Goal: Information Seeking & Learning: Find specific fact

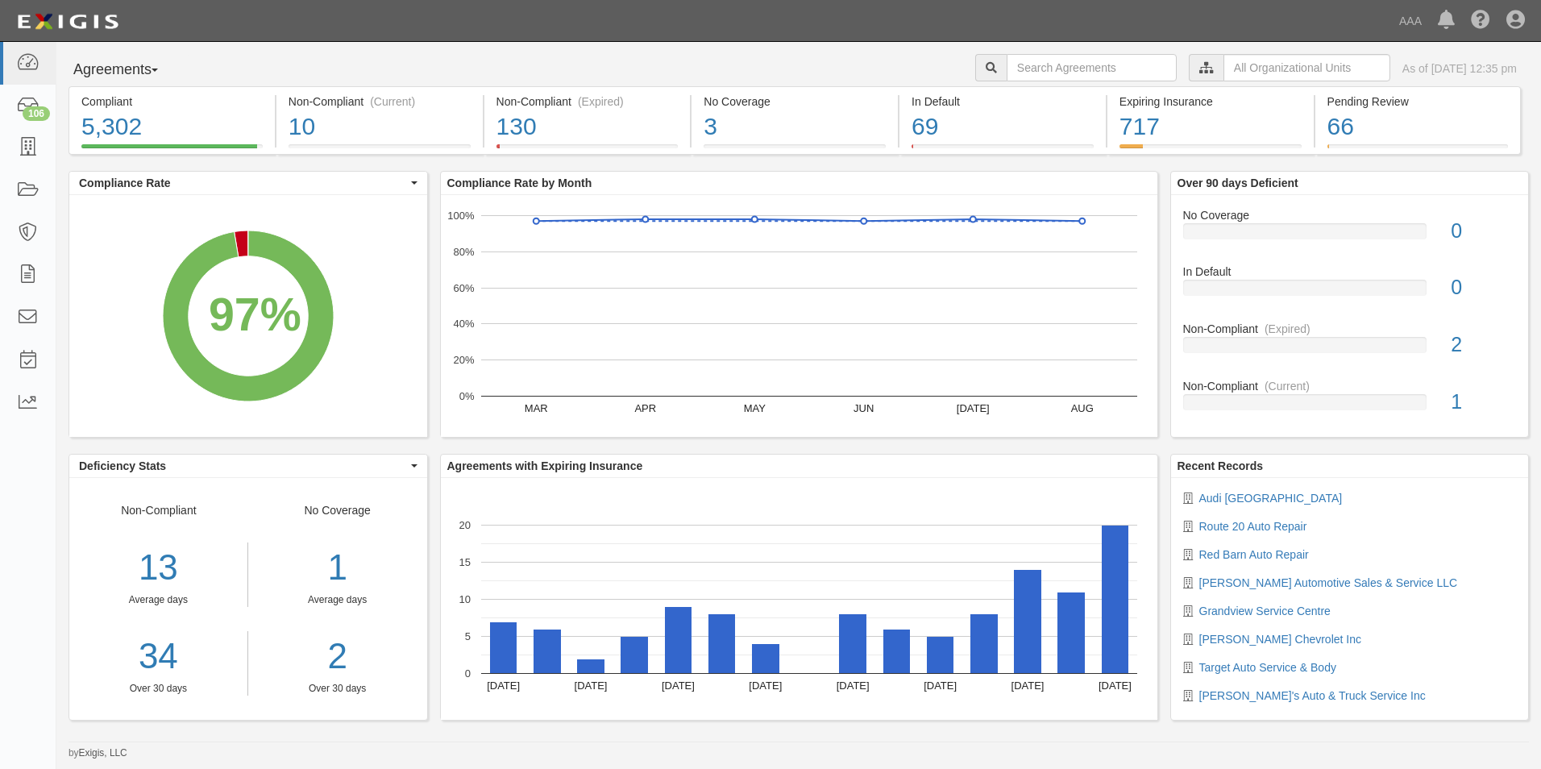
click at [141, 69] on button "Agreements" at bounding box center [129, 70] width 121 height 32
click at [113, 102] on link "Parties" at bounding box center [132, 103] width 127 height 21
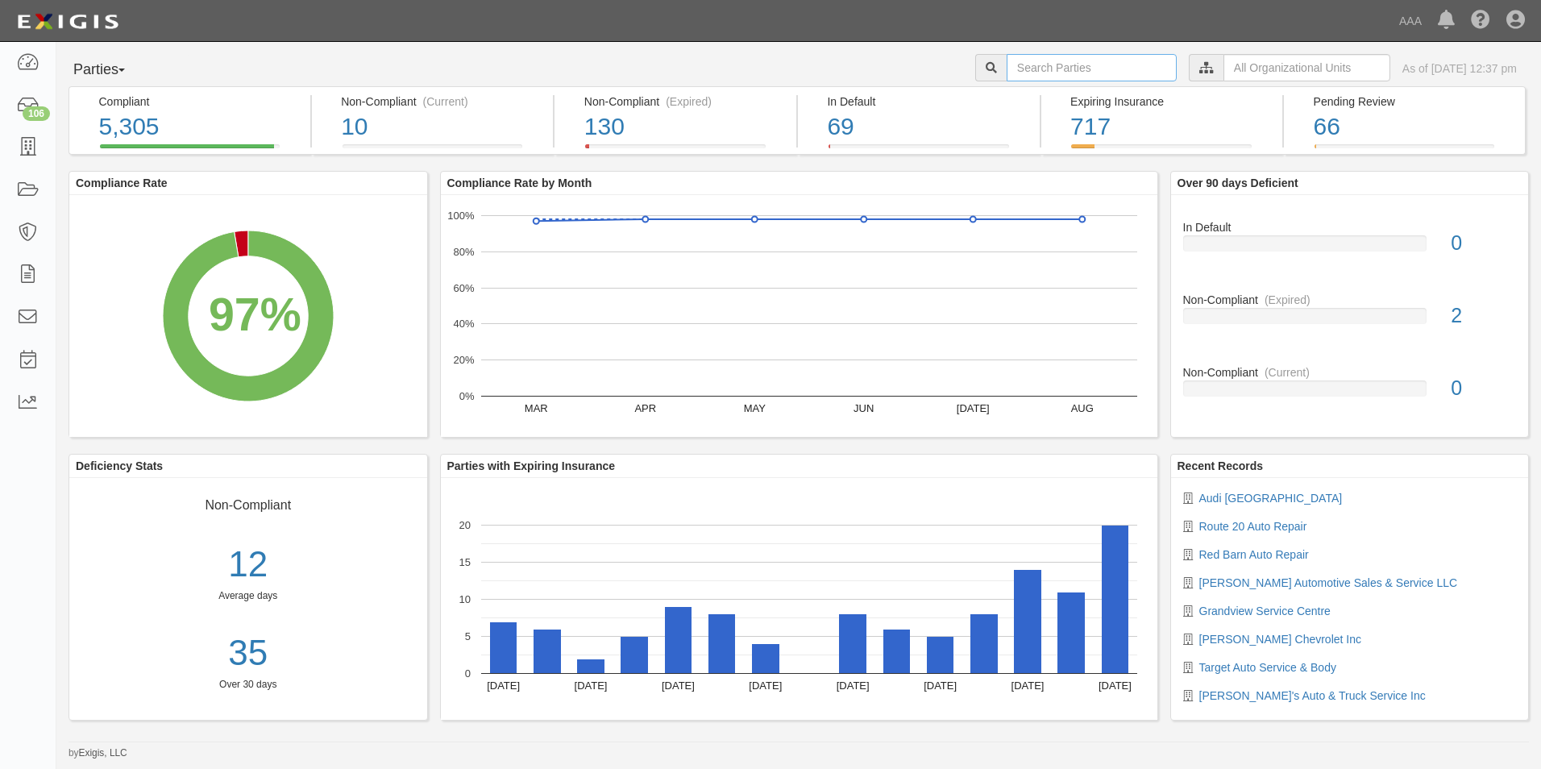
click at [1111, 59] on input "text" at bounding box center [1092, 67] width 170 height 27
type input "10122"
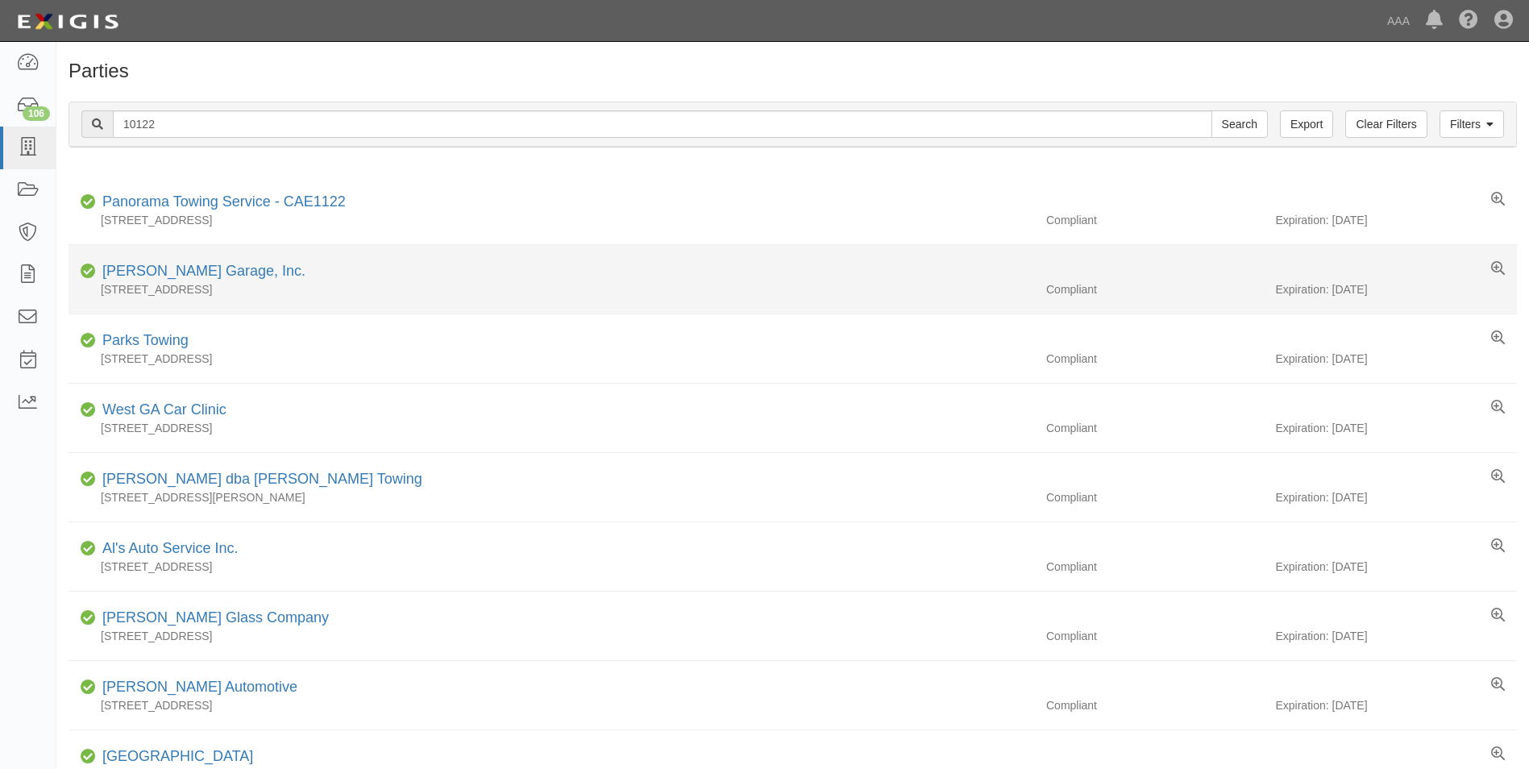
click at [148, 262] on div "[PERSON_NAME] Garage, Inc." at bounding box center [201, 271] width 210 height 21
click at [150, 270] on link "Albitz Garage, Inc." at bounding box center [203, 271] width 203 height 16
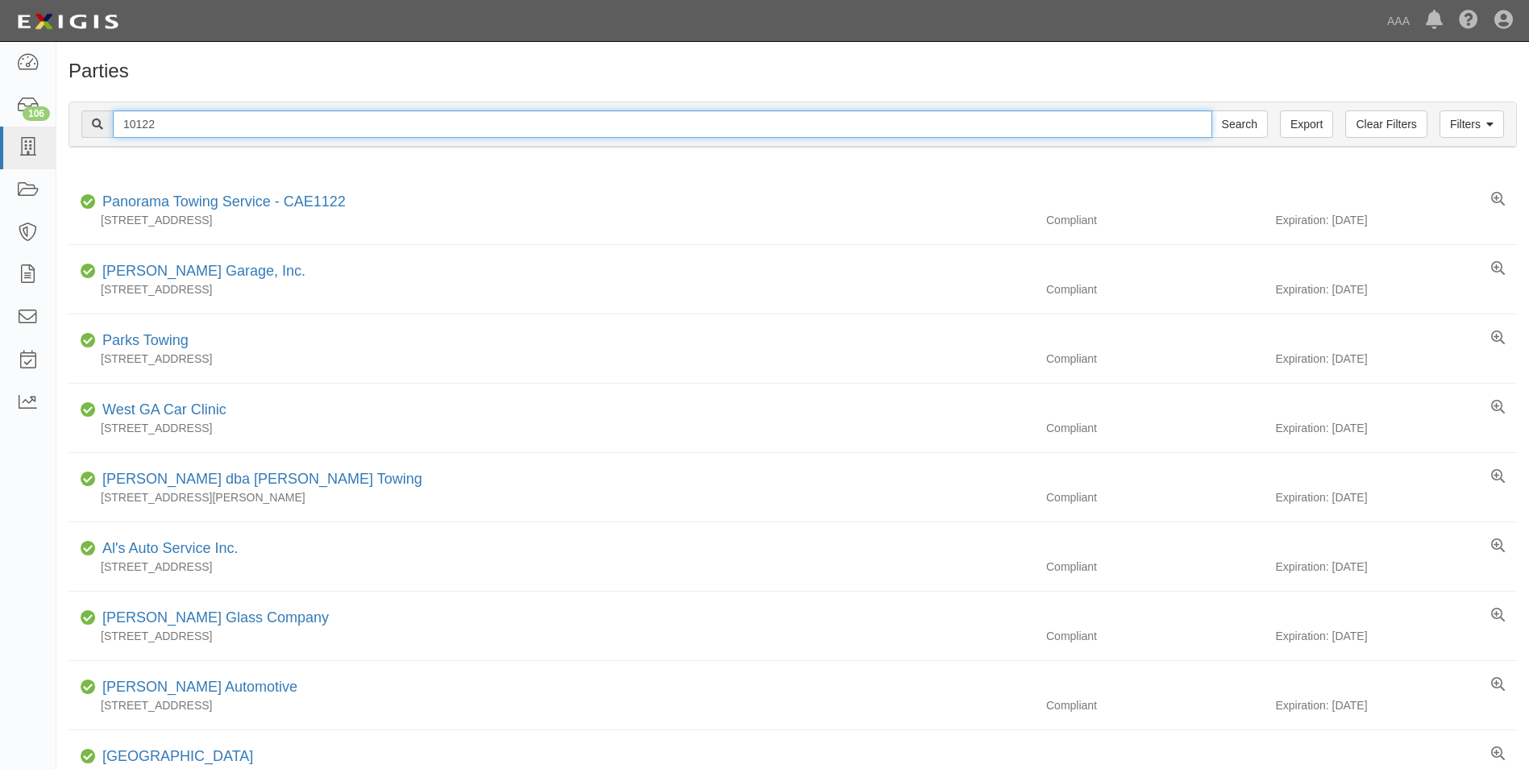
drag, startPoint x: 168, startPoint y: 123, endPoint x: 77, endPoint y: 125, distance: 91.1
click at [77, 124] on div "Filters Clear Filters Export 10122 Search Filters" at bounding box center [792, 124] width 1447 height 44
type input "10239"
click at [1211, 110] on input "Search" at bounding box center [1239, 123] width 56 height 27
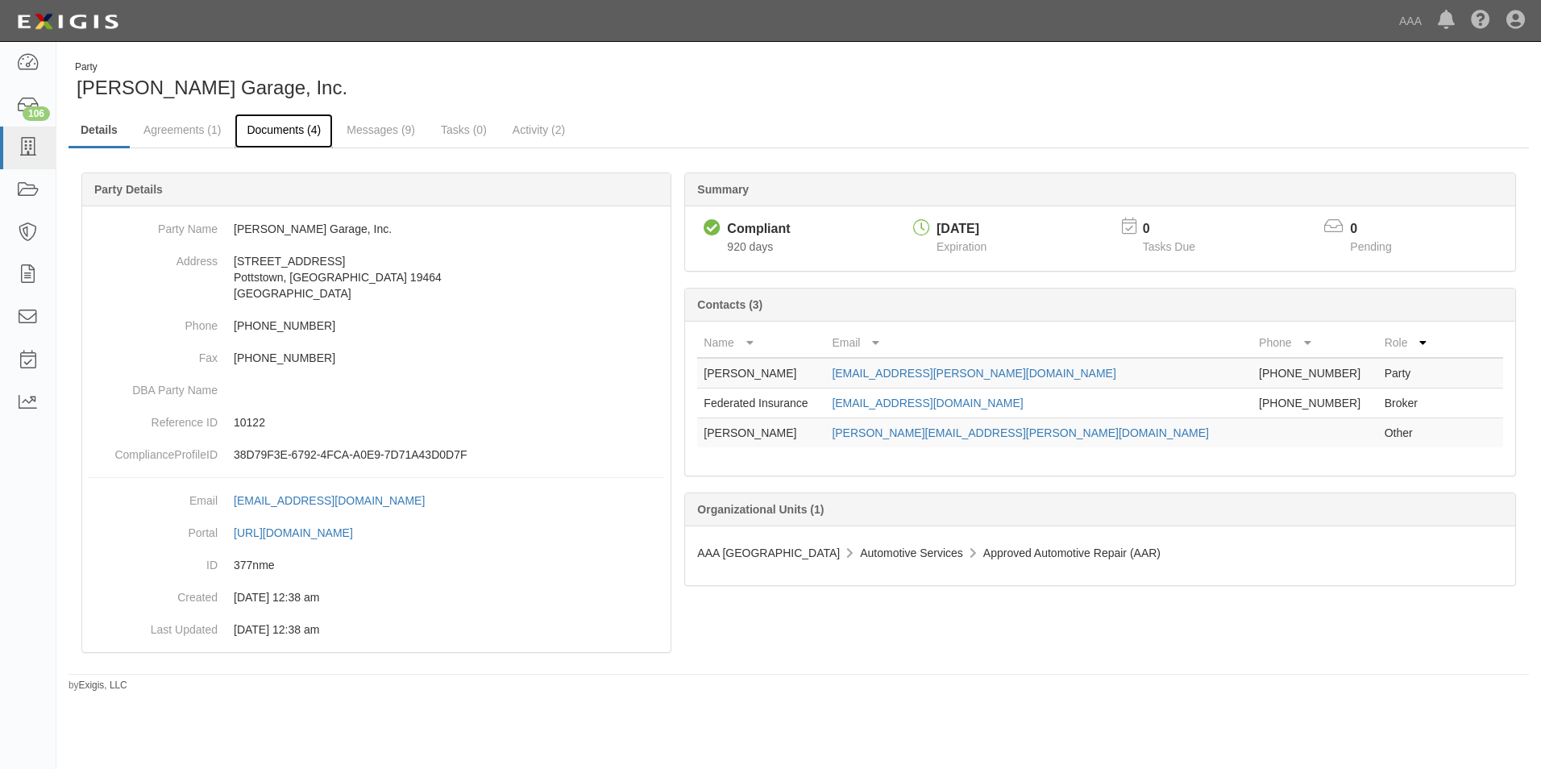
click at [268, 127] on link "Documents (4)" at bounding box center [284, 131] width 98 height 35
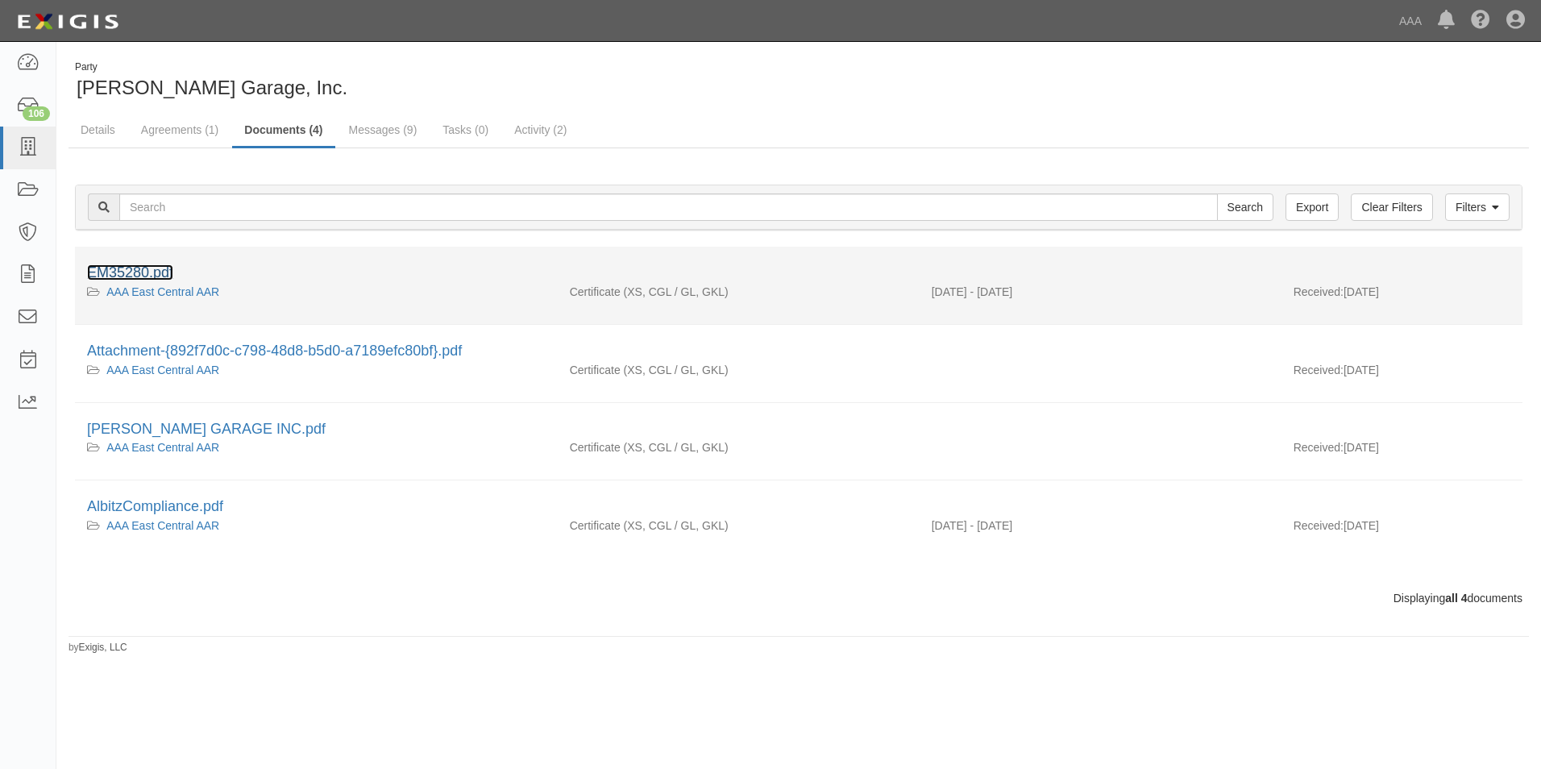
click at [137, 272] on link "EM35280.pdf" at bounding box center [130, 272] width 86 height 16
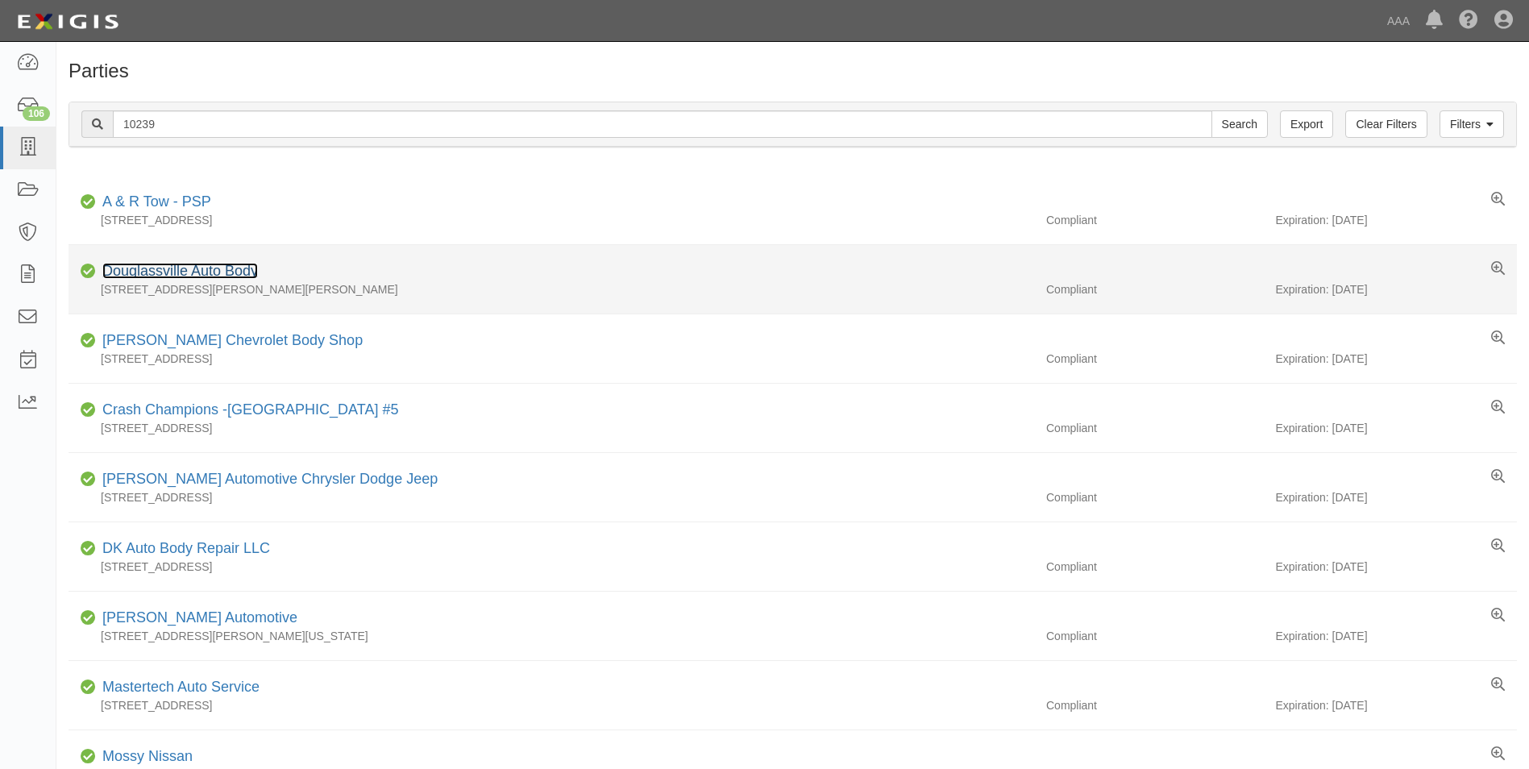
click at [177, 272] on link "Douglassville Auto Body" at bounding box center [180, 271] width 156 height 16
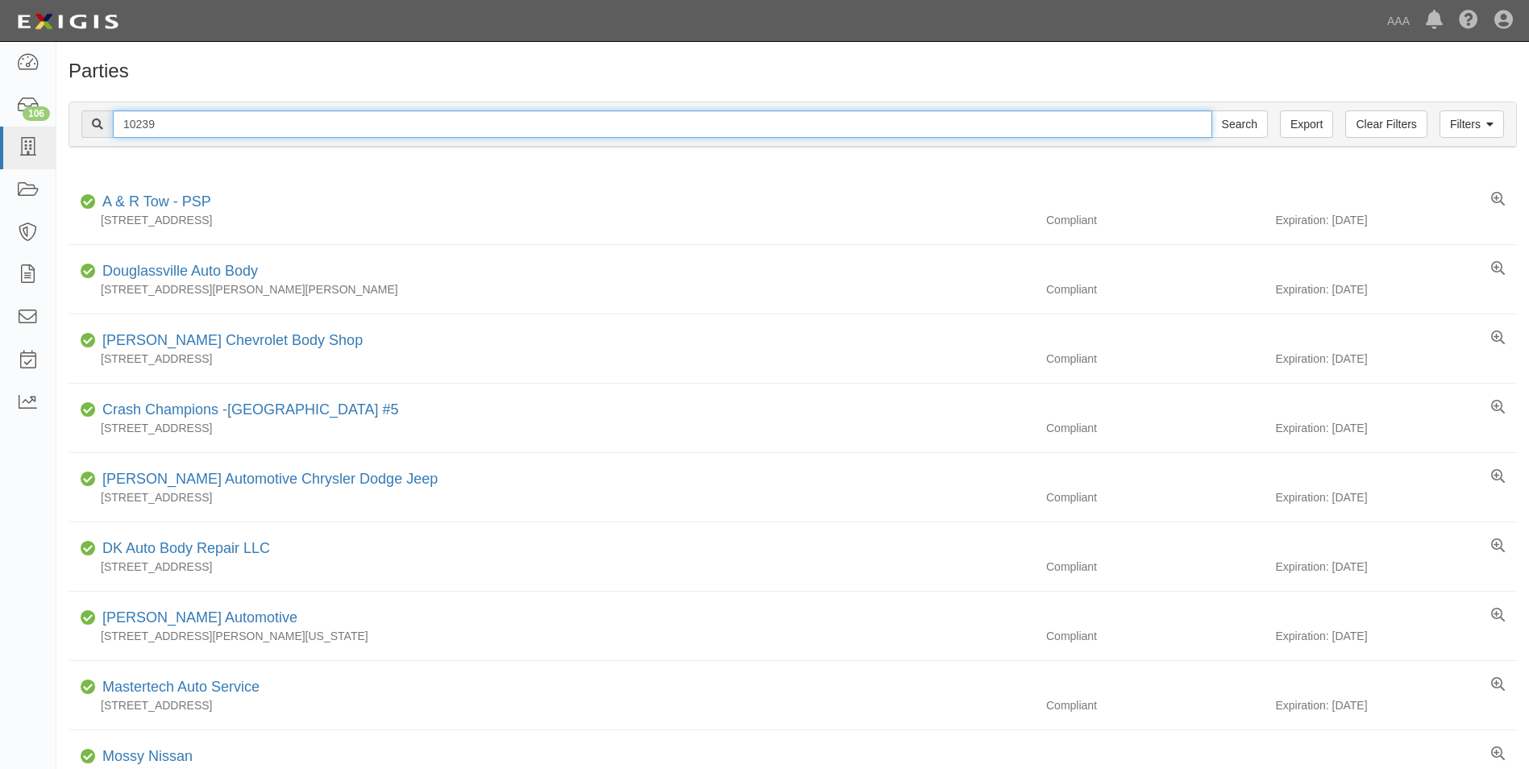
drag, startPoint x: 168, startPoint y: 120, endPoint x: 89, endPoint y: 115, distance: 79.1
click at [89, 115] on div "10239 Search" at bounding box center [674, 123] width 1186 height 27
type input "23013"
click at [1211, 110] on input "Search" at bounding box center [1239, 123] width 56 height 27
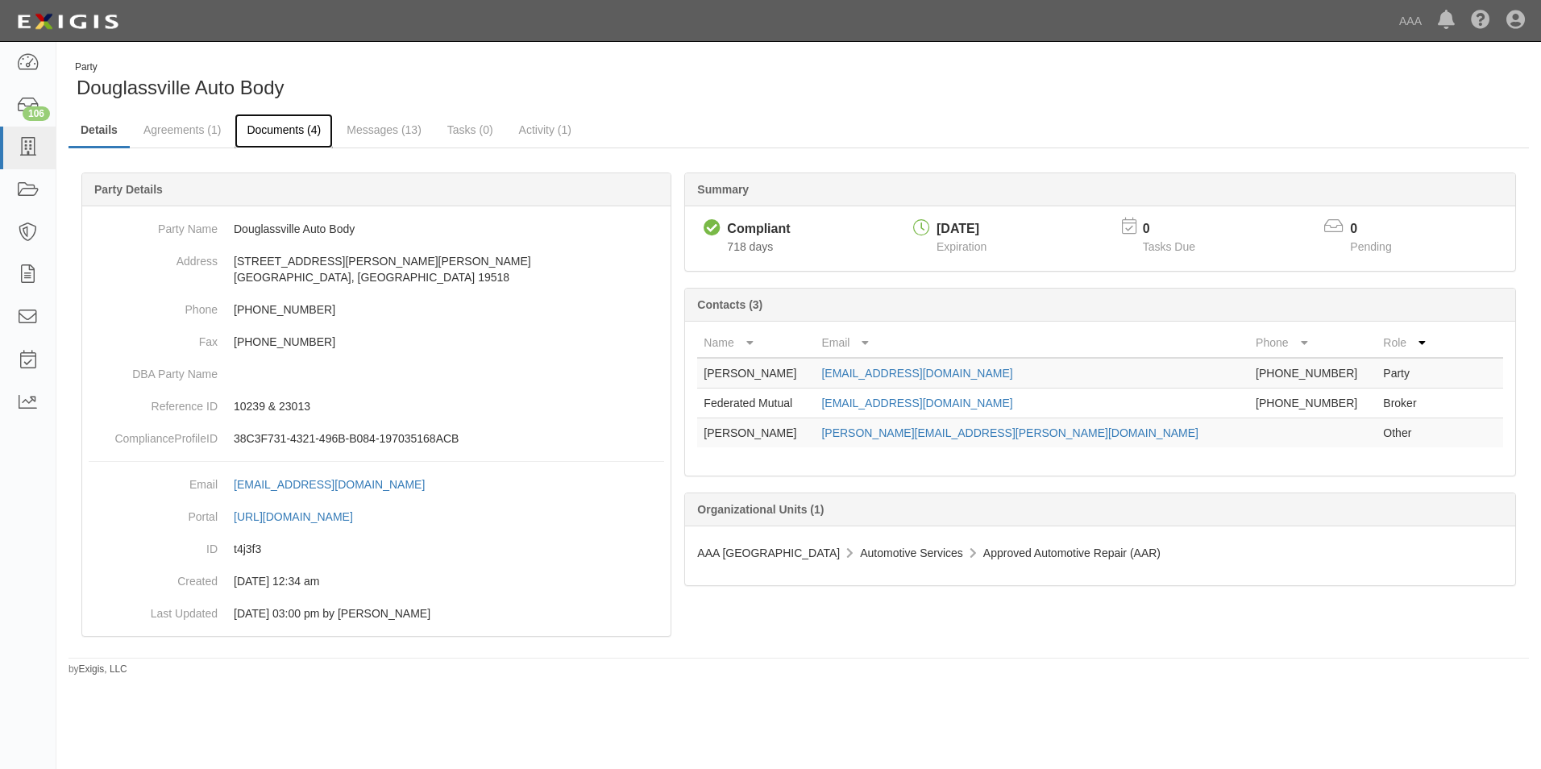
click at [266, 128] on link "Documents (4)" at bounding box center [284, 131] width 98 height 35
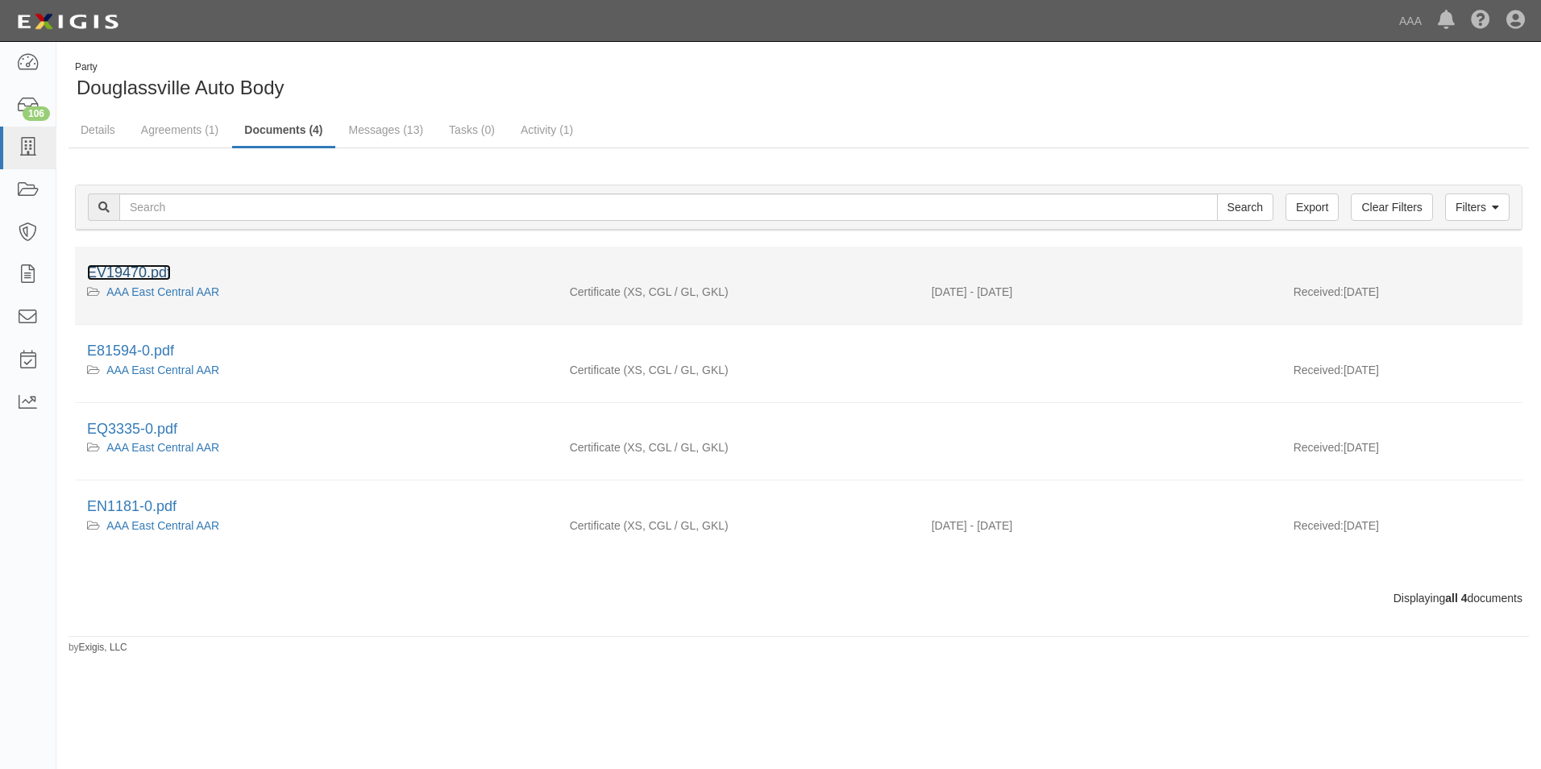
click at [106, 268] on link "EV19470.pdf" at bounding box center [129, 272] width 84 height 16
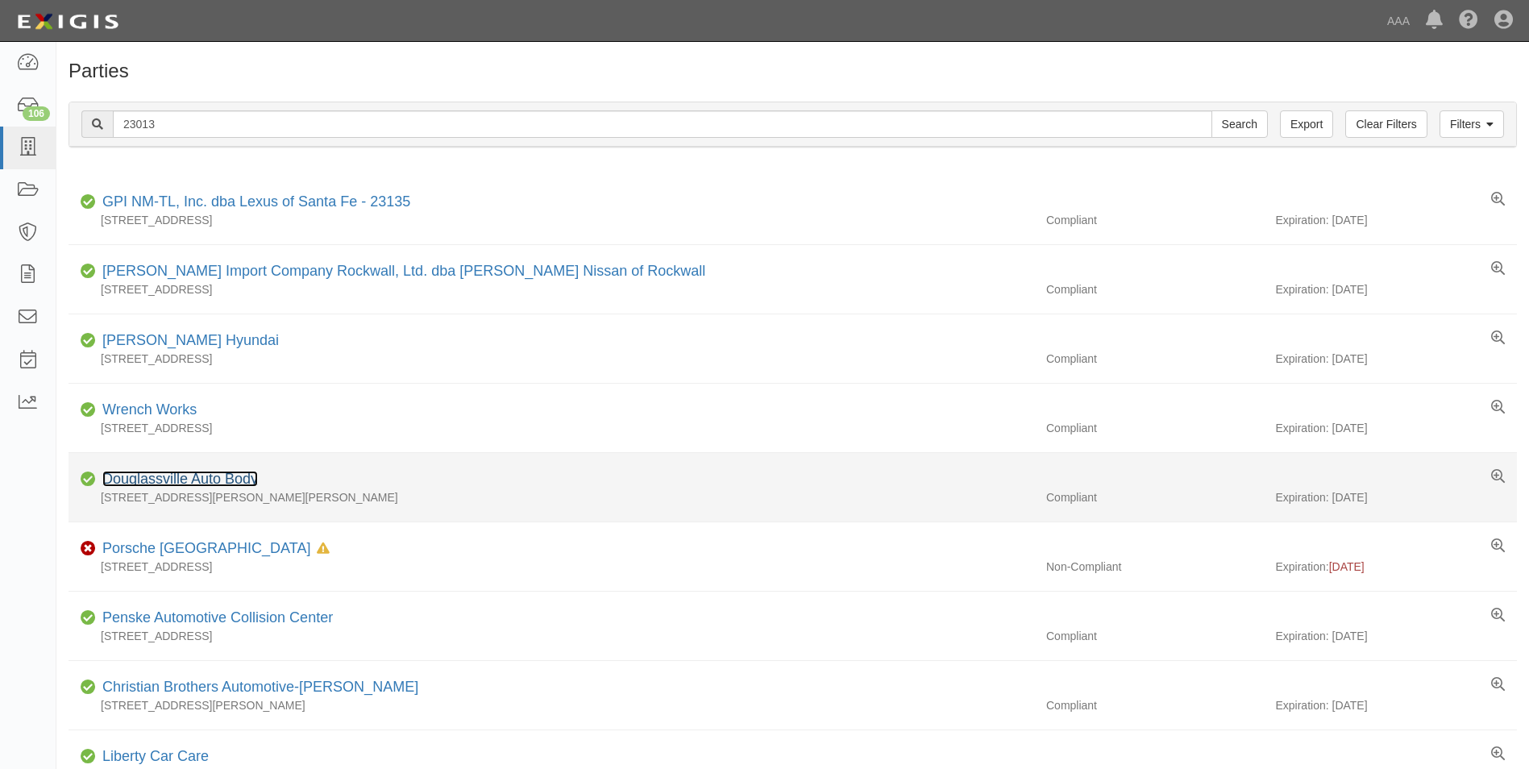
click at [148, 472] on link "Douglassville Auto Body" at bounding box center [180, 479] width 156 height 16
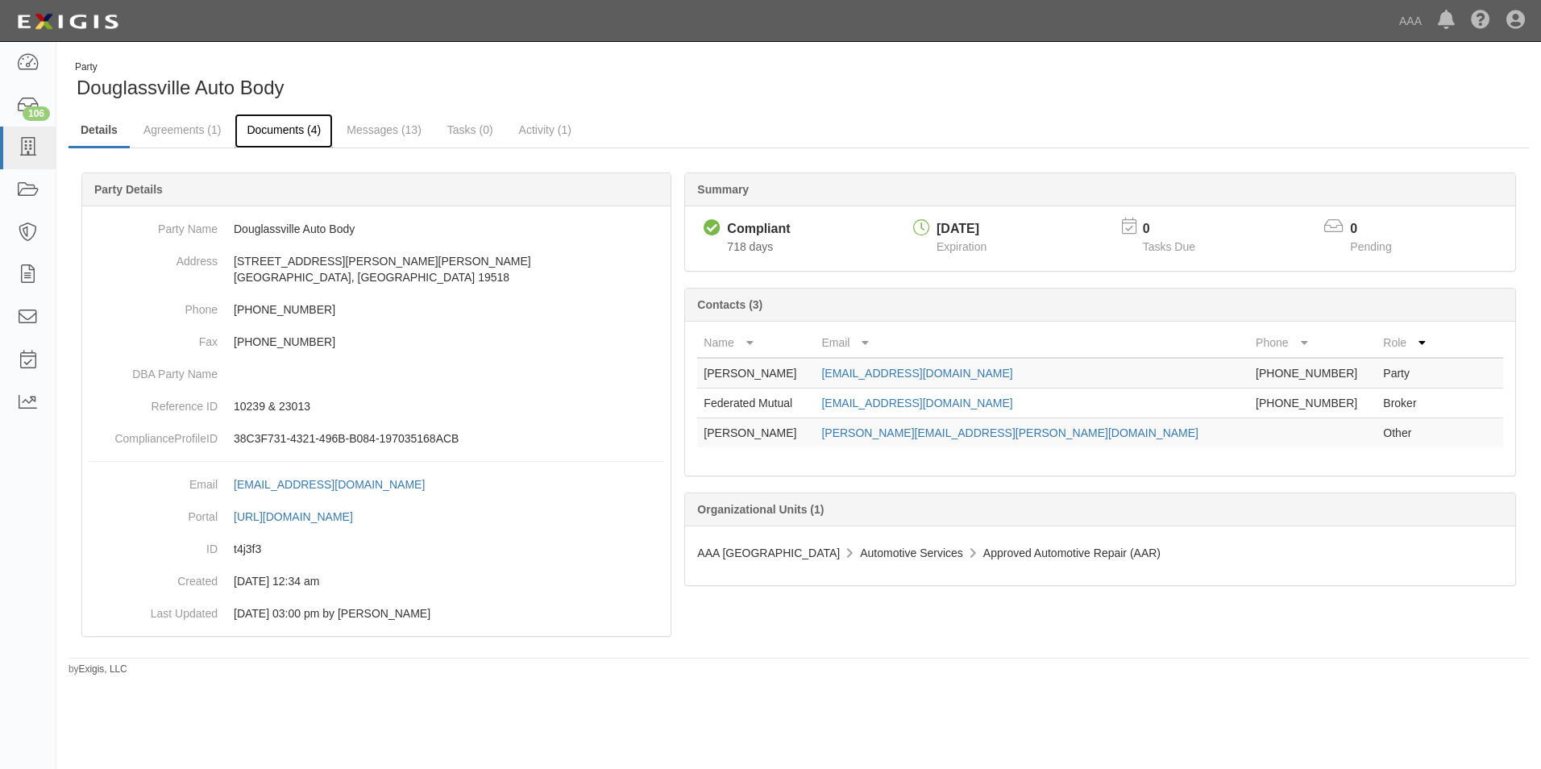
click at [272, 133] on link "Documents (4)" at bounding box center [284, 131] width 98 height 35
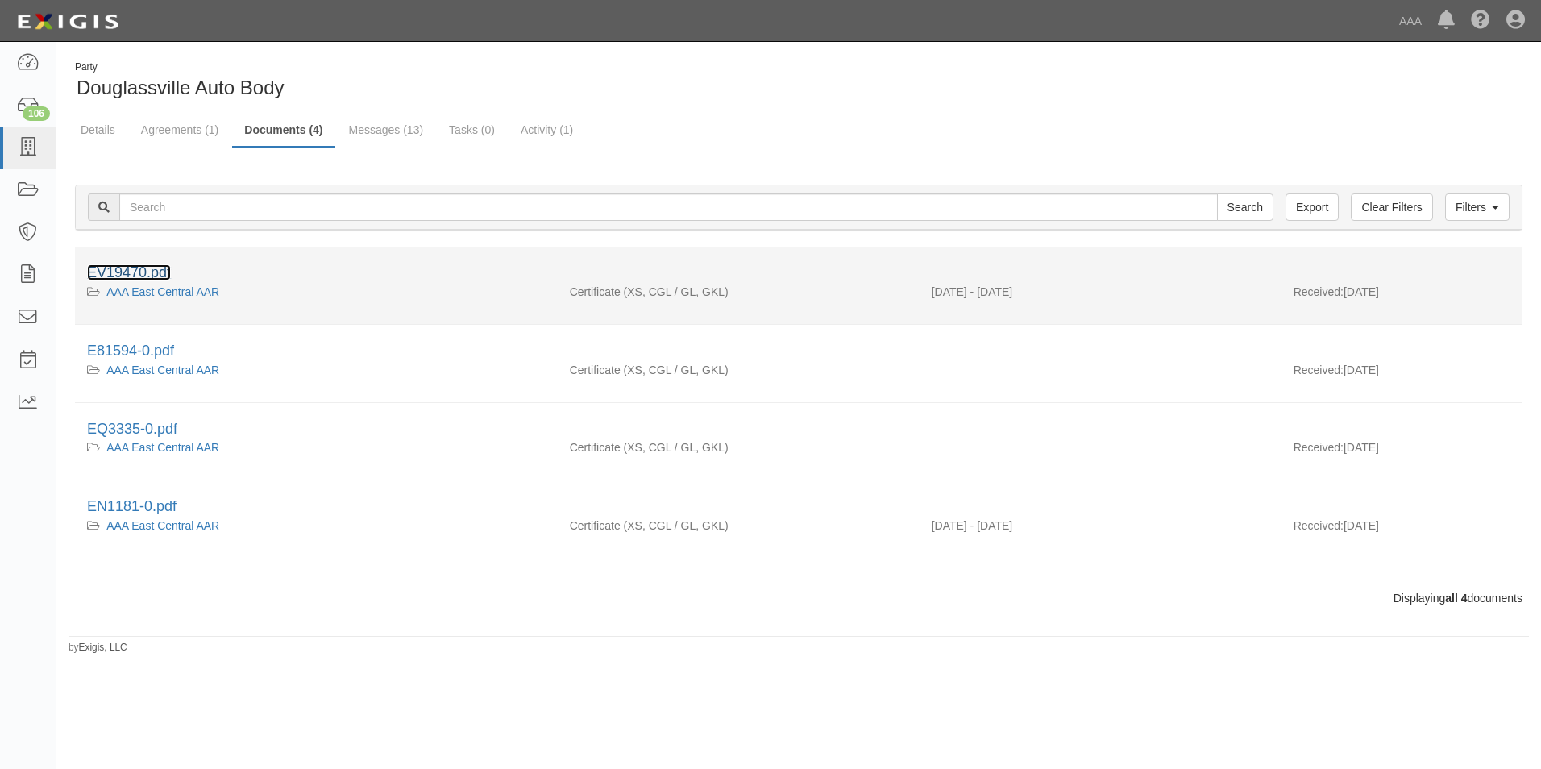
click at [123, 274] on link "EV19470.pdf" at bounding box center [129, 272] width 84 height 16
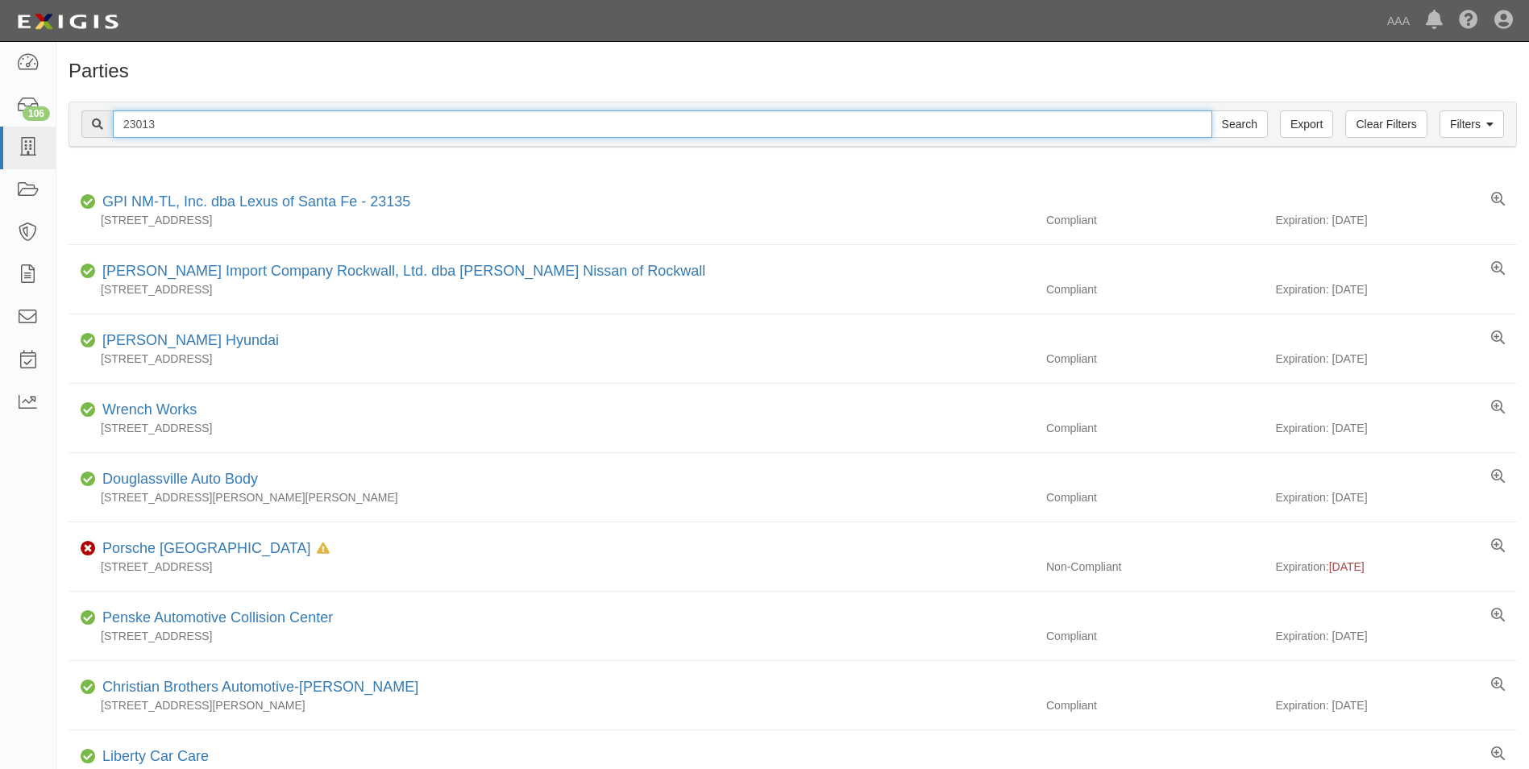
drag, startPoint x: 172, startPoint y: 118, endPoint x: 94, endPoint y: 113, distance: 77.6
click at [94, 113] on div "23013 Search" at bounding box center [674, 123] width 1186 height 27
type input "25071"
click at [1211, 110] on input "Search" at bounding box center [1239, 123] width 56 height 27
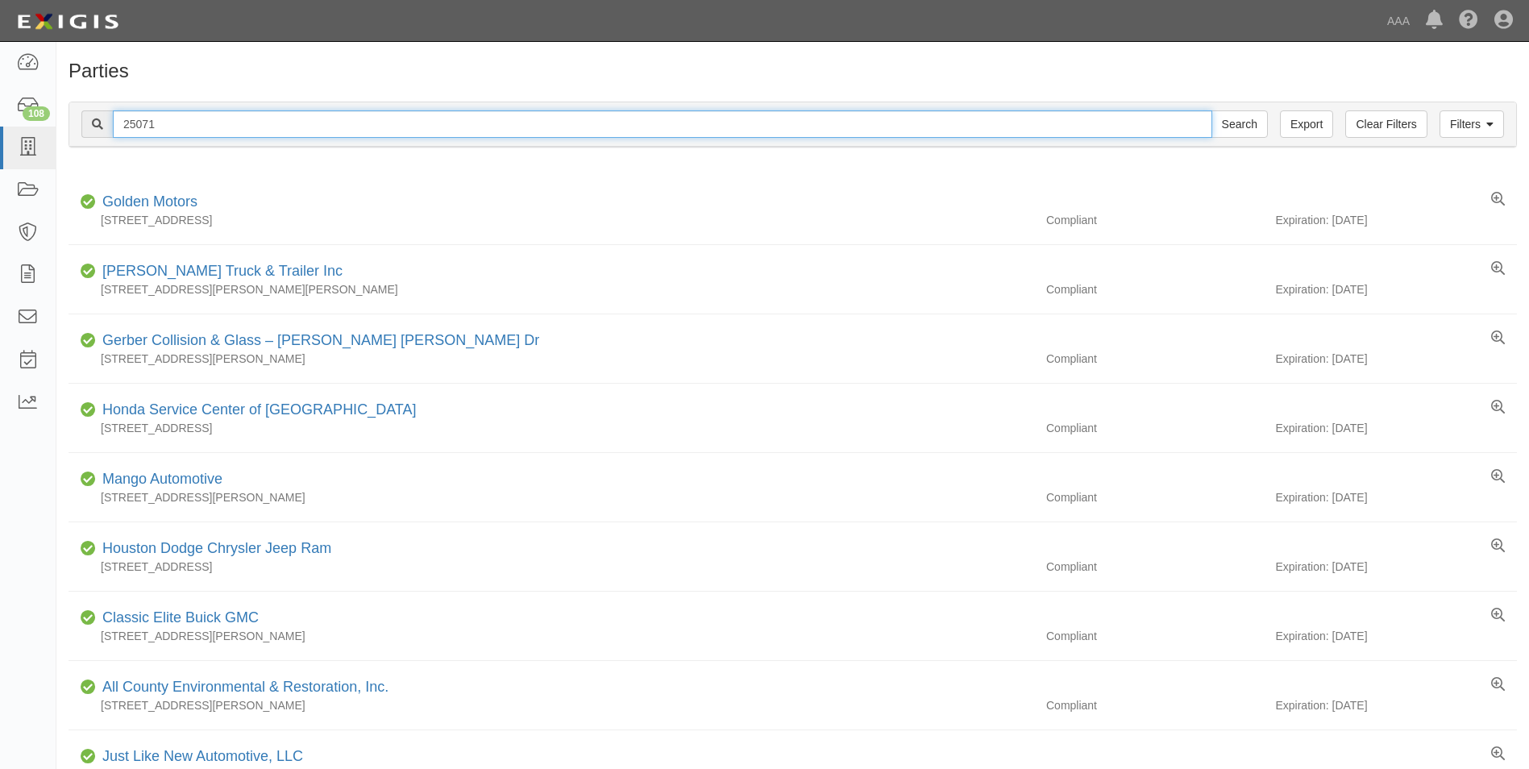
click at [199, 128] on input "25071" at bounding box center [662, 123] width 1099 height 27
type input "2"
type input "radair"
click at [1211, 110] on input "Search" at bounding box center [1239, 123] width 56 height 27
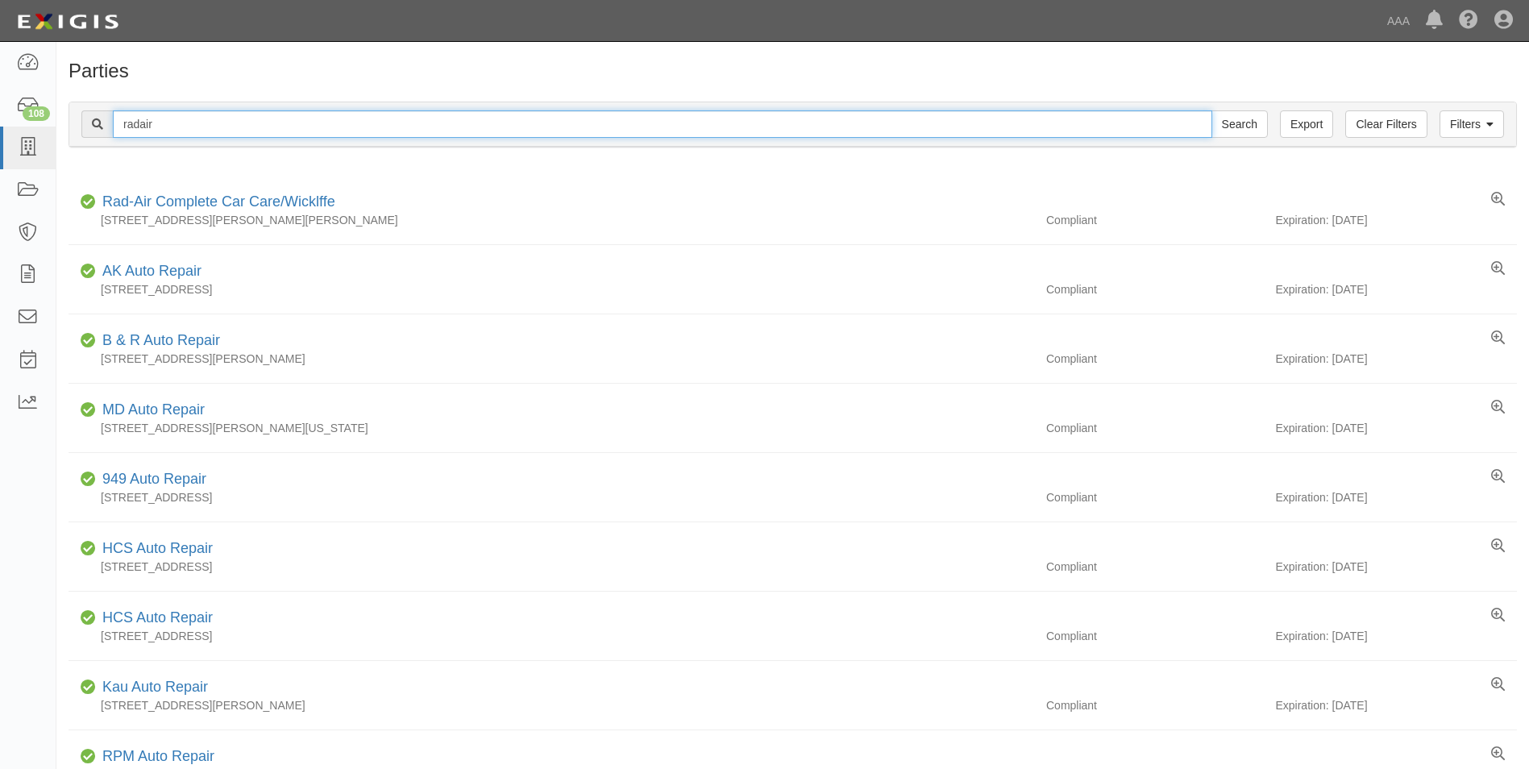
click at [140, 126] on input "radair" at bounding box center [662, 123] width 1099 height 27
click at [1211, 110] on input "Search" at bounding box center [1239, 123] width 56 height 27
drag, startPoint x: 168, startPoint y: 125, endPoint x: 40, endPoint y: 124, distance: 127.4
type input "10466"
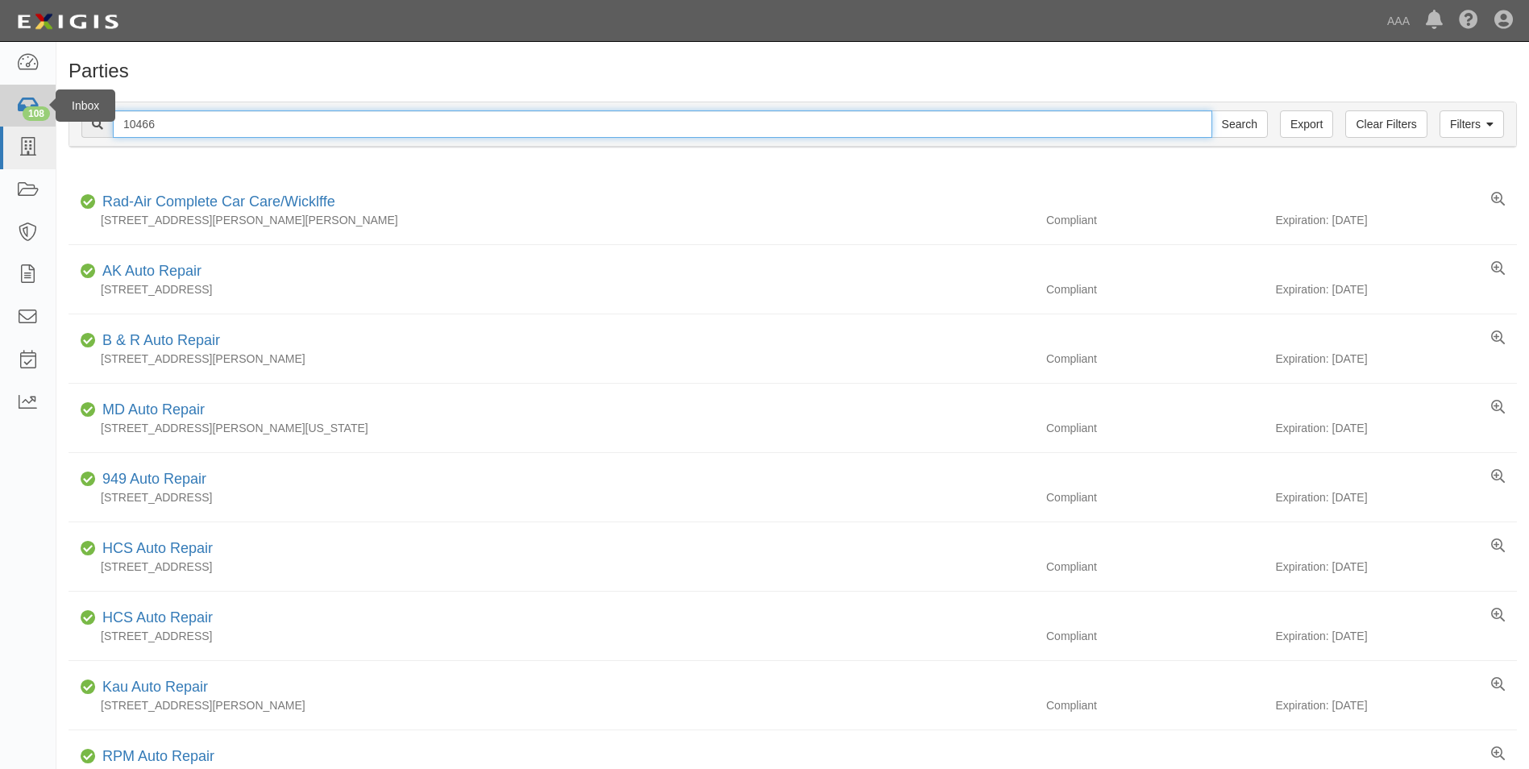
click at [1211, 110] on input "Search" at bounding box center [1239, 123] width 56 height 27
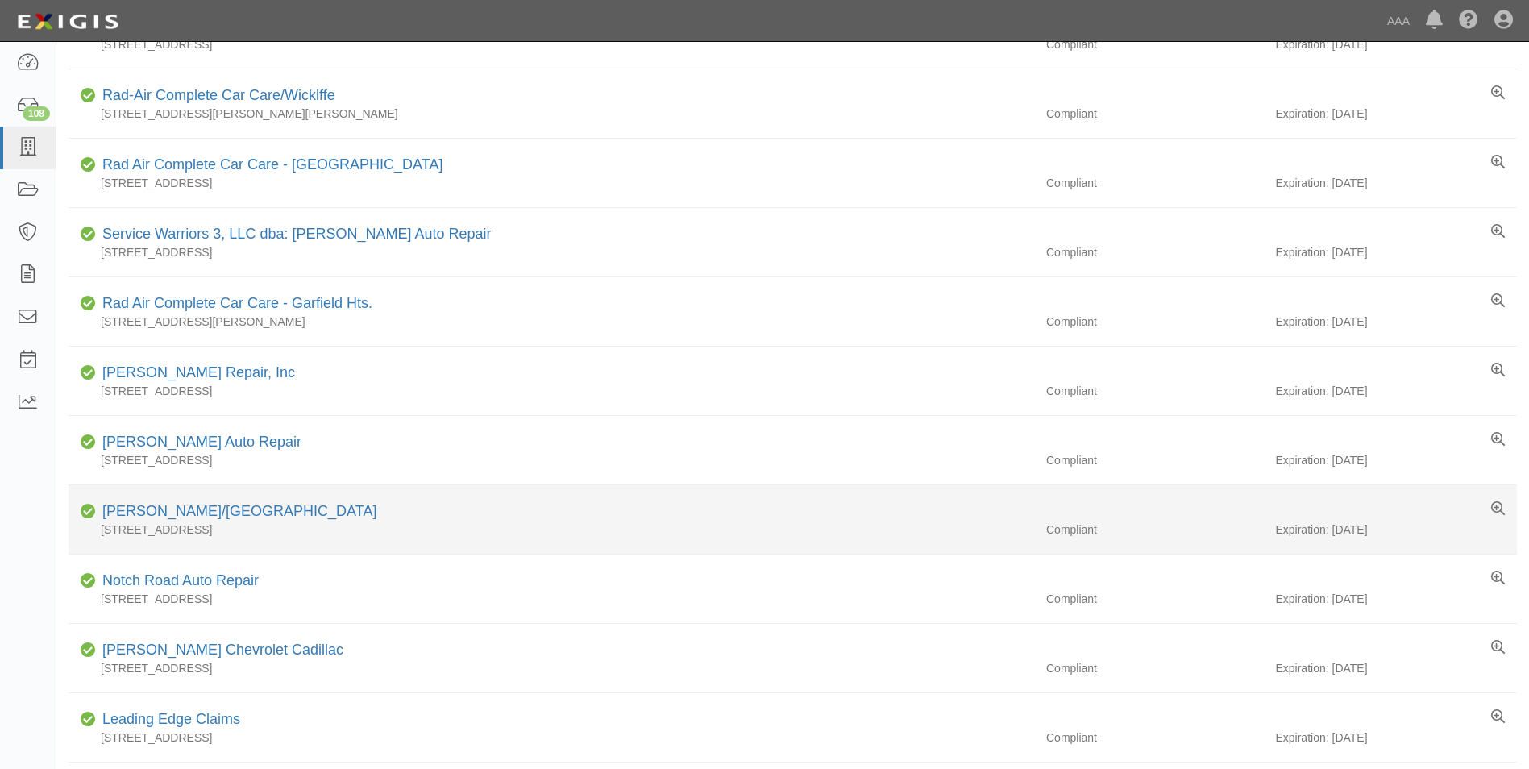
scroll to position [403, 0]
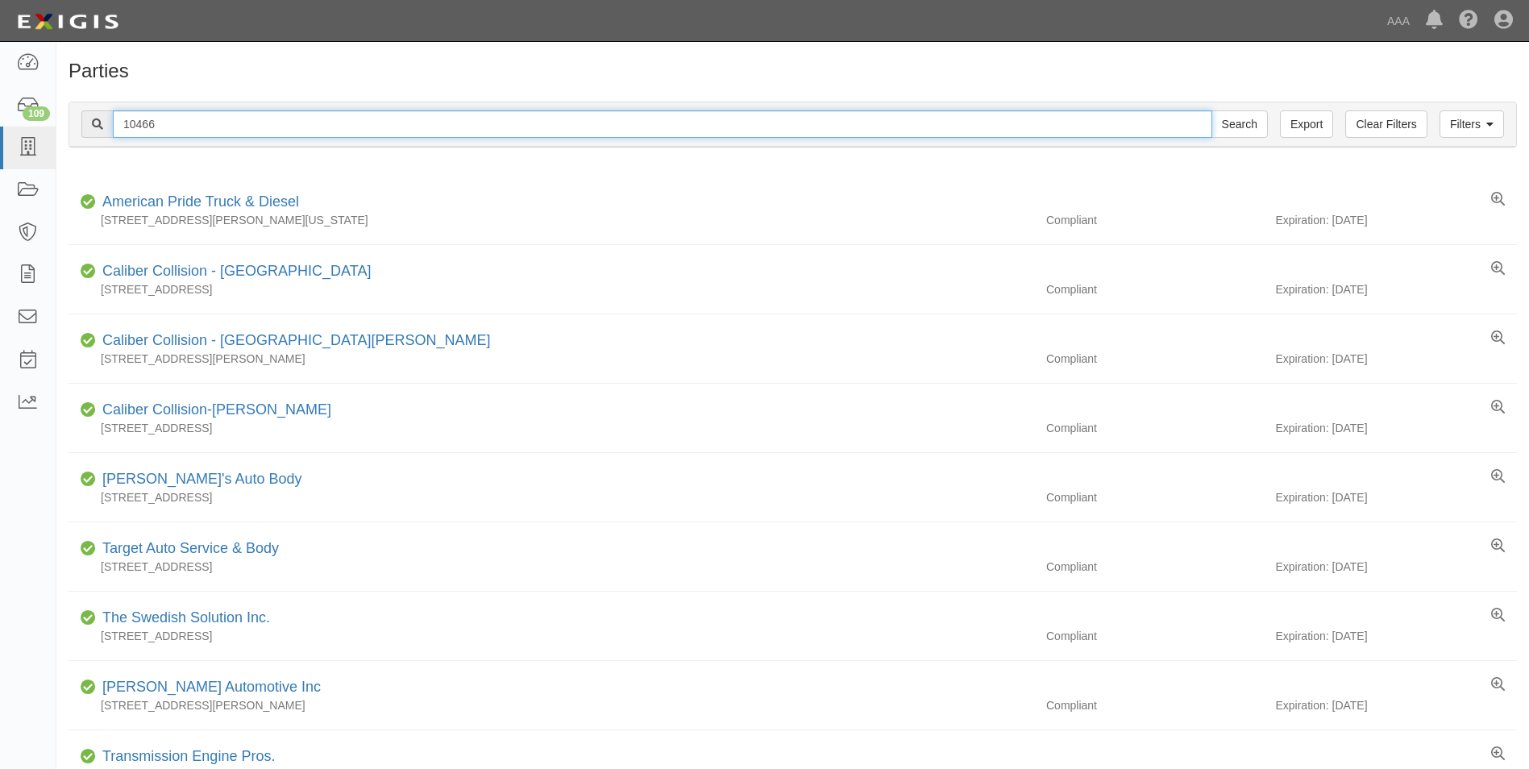
click at [433, 121] on input "10466" at bounding box center [662, 123] width 1099 height 27
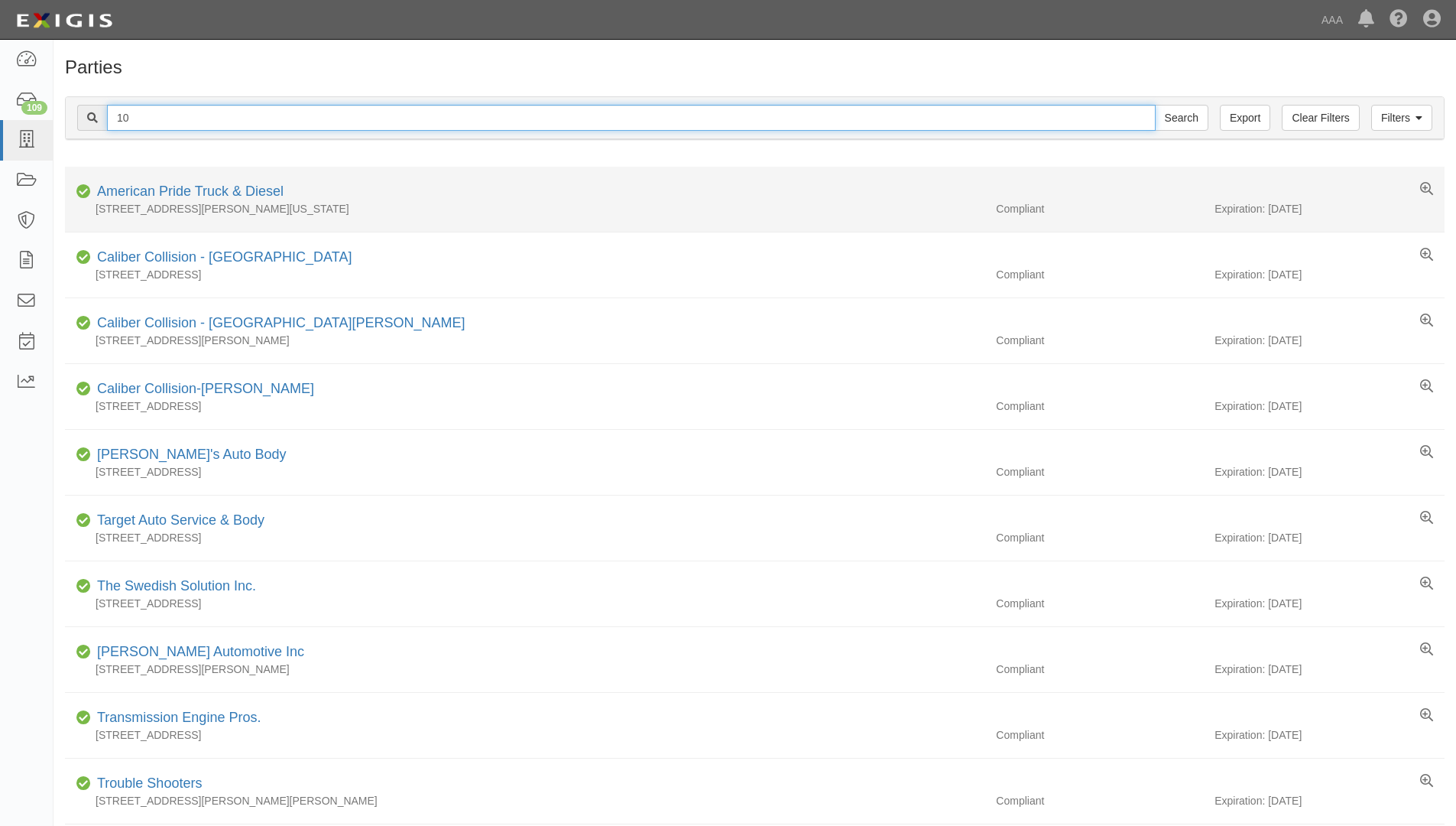
type input "1"
type input "22211"
click at [1155, 104] on input "Search" at bounding box center [1181, 117] width 53 height 26
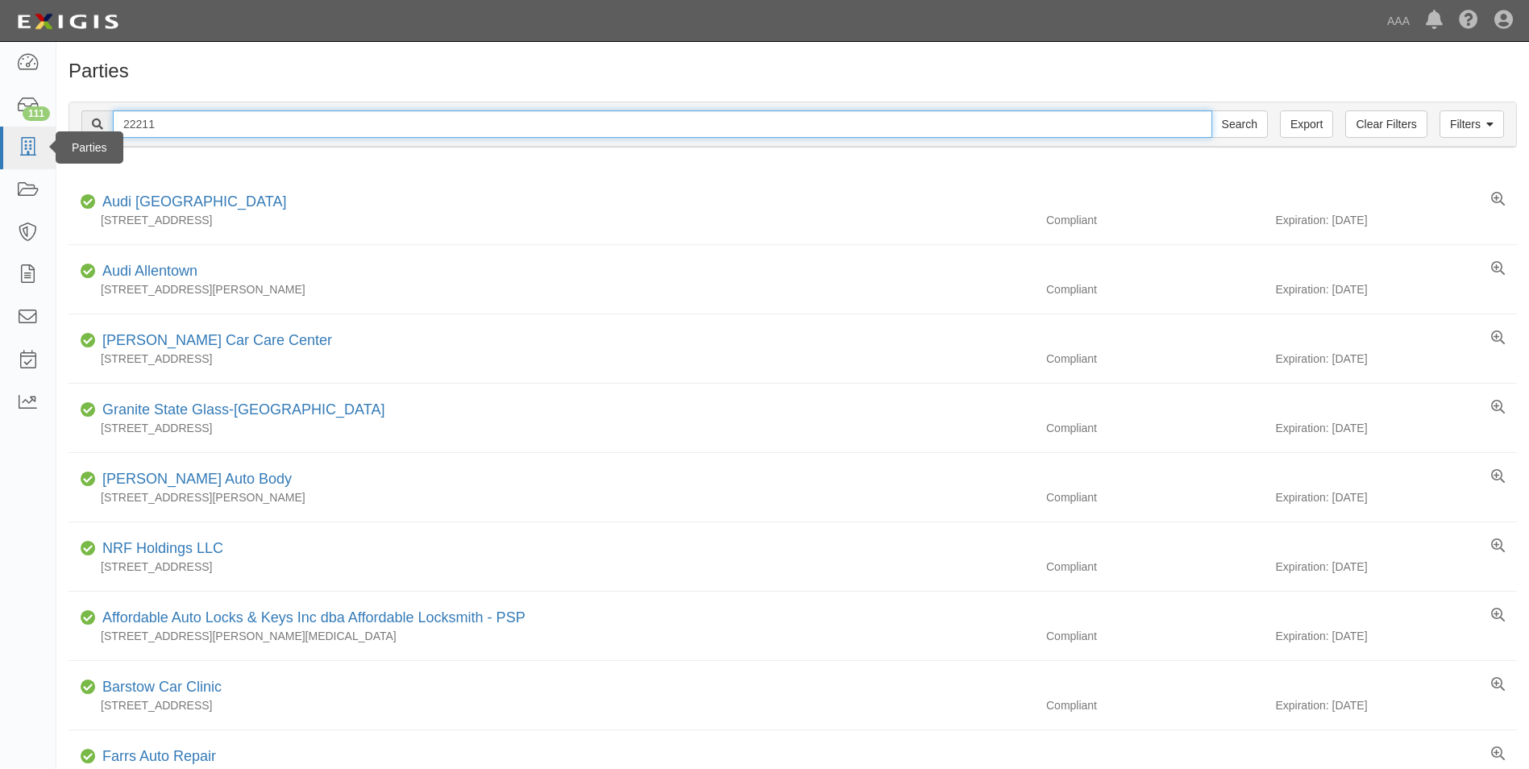
drag, startPoint x: 171, startPoint y: 123, endPoint x: 0, endPoint y: 128, distance: 171.0
click at [0, 128] on html "Toggle navigation Dashboard 111 Inbox Parties Agreements Coverages Documents Me…" at bounding box center [764, 690] width 1529 height 1381
type input "25130"
click at [1211, 110] on input "Search" at bounding box center [1239, 123] width 56 height 27
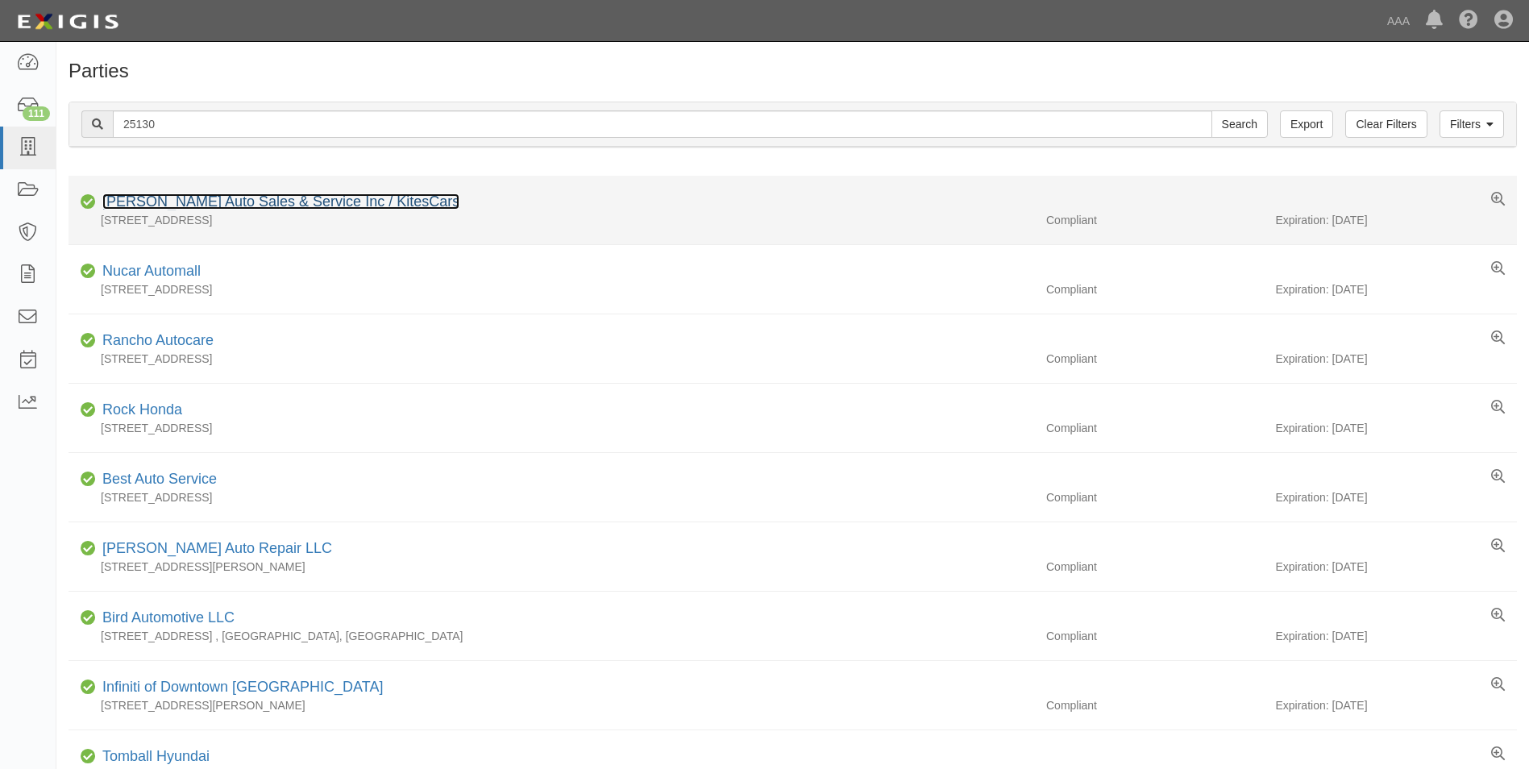
click at [156, 202] on link "[PERSON_NAME] Auto Sales & Service Inc / KitesCars" at bounding box center [280, 201] width 357 height 16
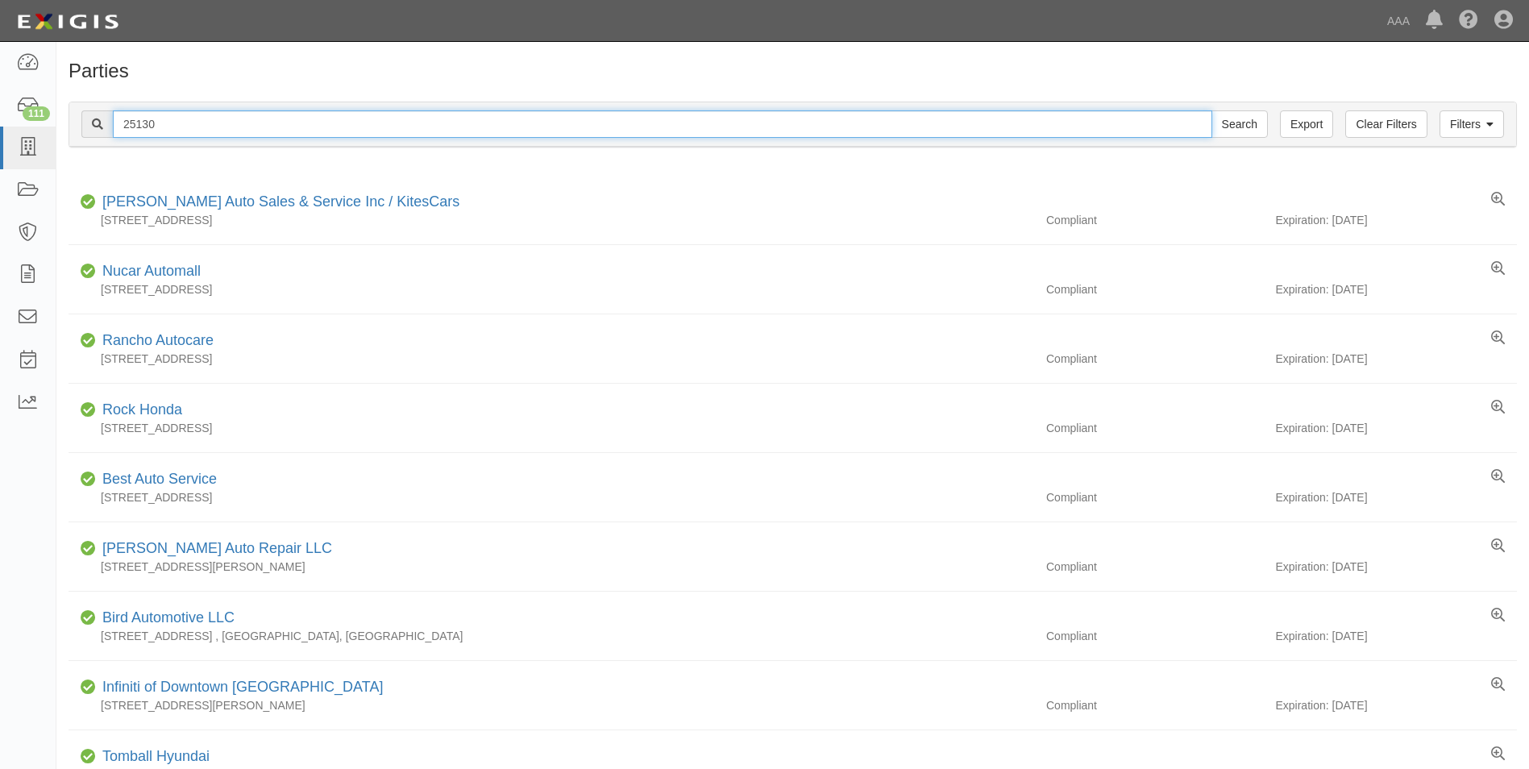
drag, startPoint x: 165, startPoint y: 120, endPoint x: 93, endPoint y: 118, distance: 72.6
click at [93, 118] on div "25130 Search" at bounding box center [674, 123] width 1186 height 27
type input "25089"
click at [1211, 110] on input "Search" at bounding box center [1239, 123] width 56 height 27
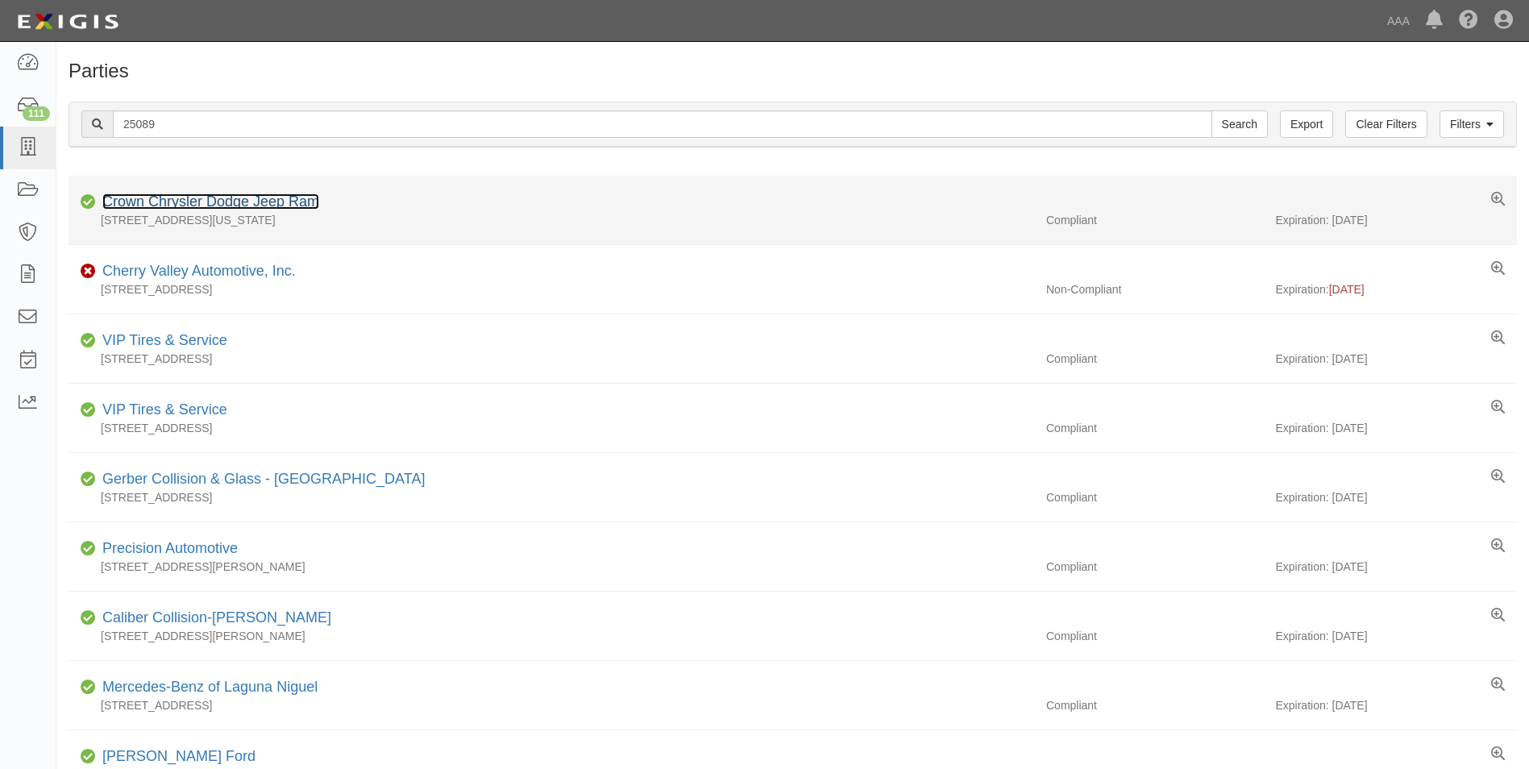
click at [193, 201] on link "Crown Chrysler Dodge Jeep Ram" at bounding box center [210, 201] width 217 height 16
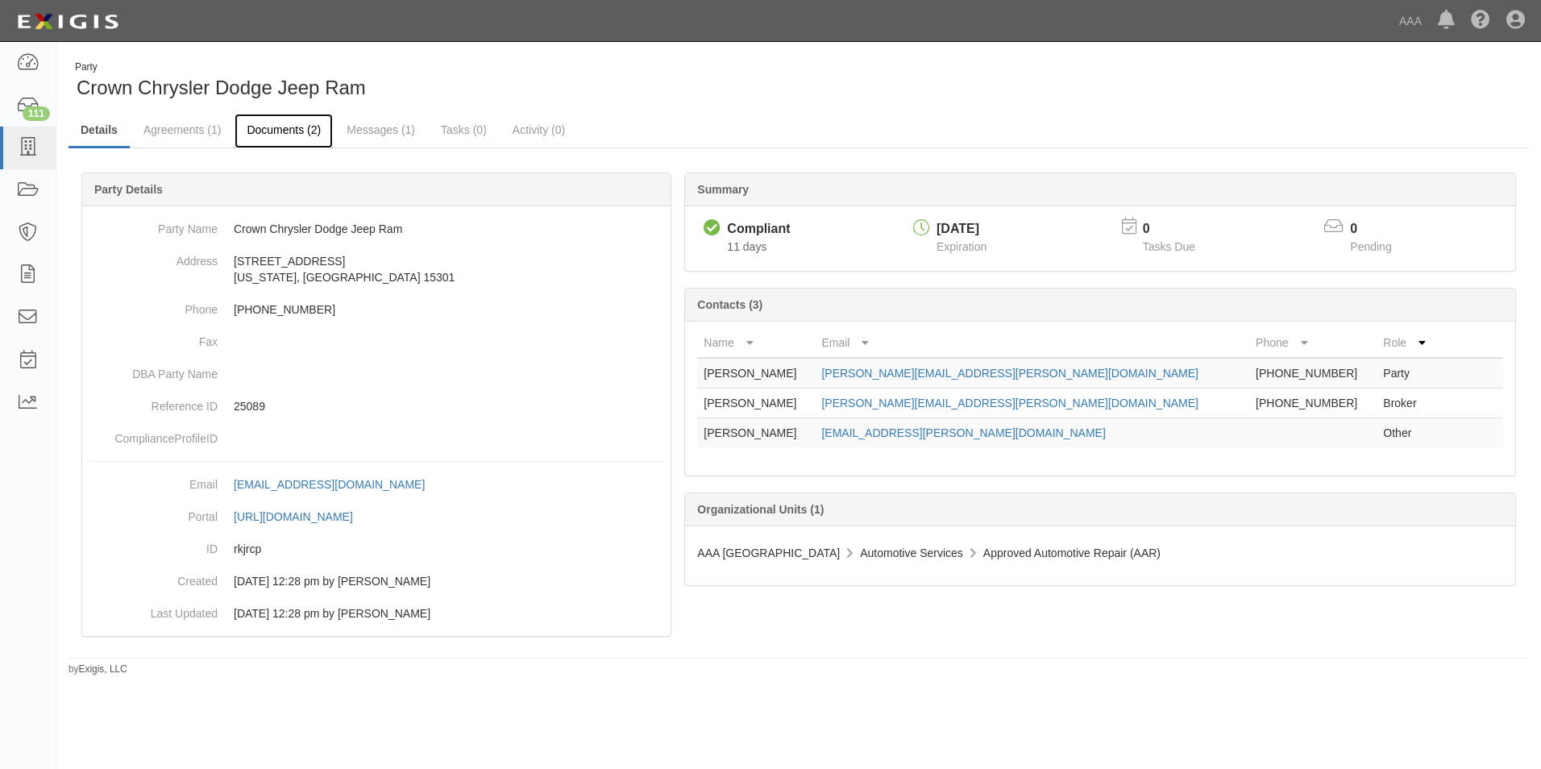
click at [274, 127] on link "Documents (2)" at bounding box center [284, 131] width 98 height 35
